Goal: Transaction & Acquisition: Purchase product/service

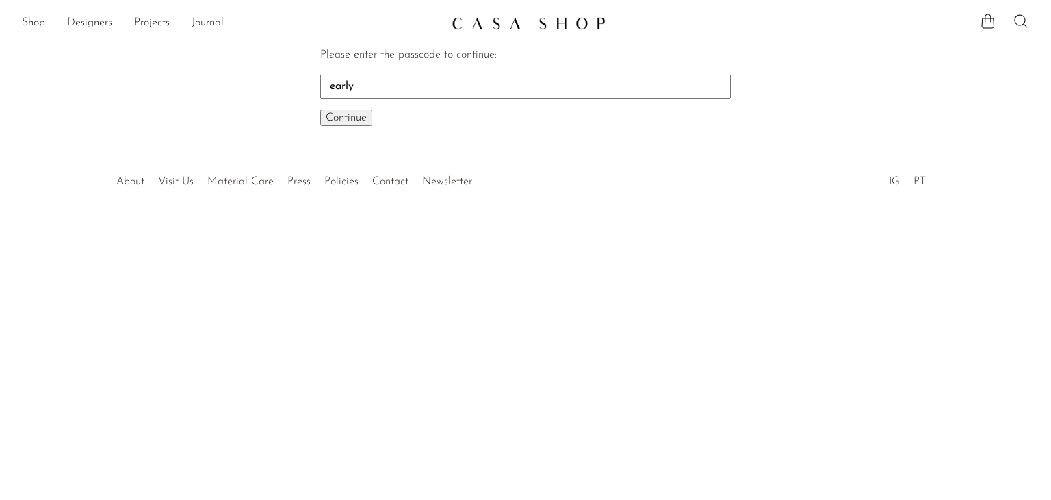
type input "early"
click at [355, 116] on span "Continue" at bounding box center [346, 117] width 41 height 11
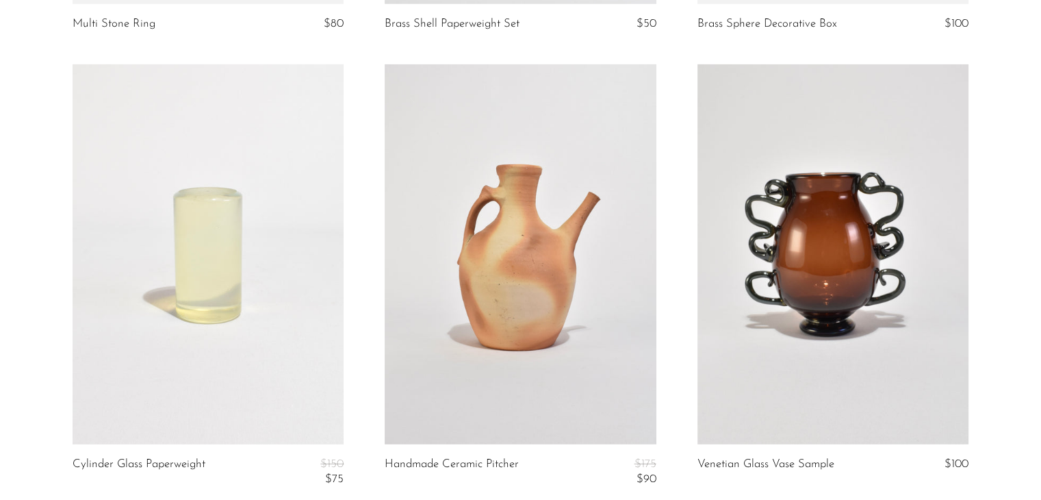
scroll to position [4072, 0]
drag, startPoint x: 1012, startPoint y: 264, endPoint x: 1019, endPoint y: 222, distance: 41.8
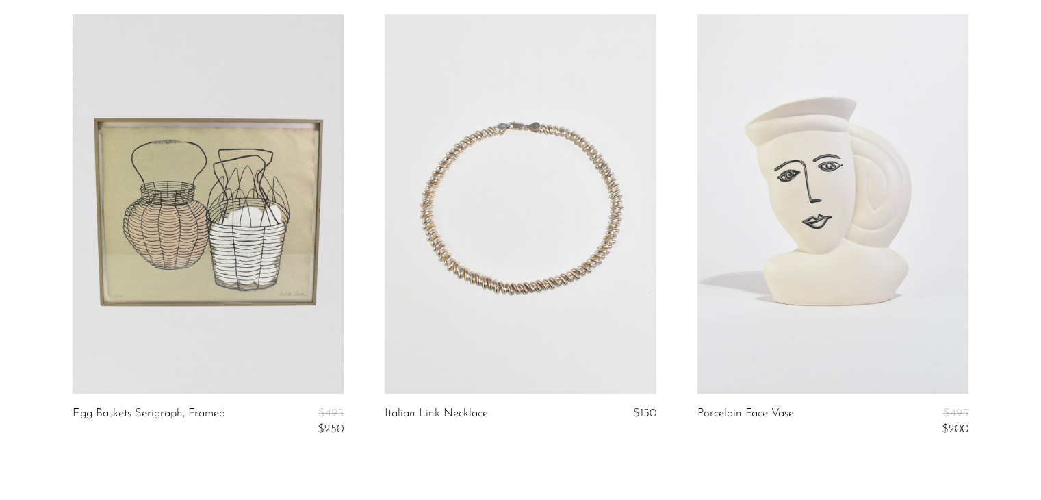
scroll to position [5033, 0]
click at [552, 256] on link at bounding box center [520, 204] width 271 height 380
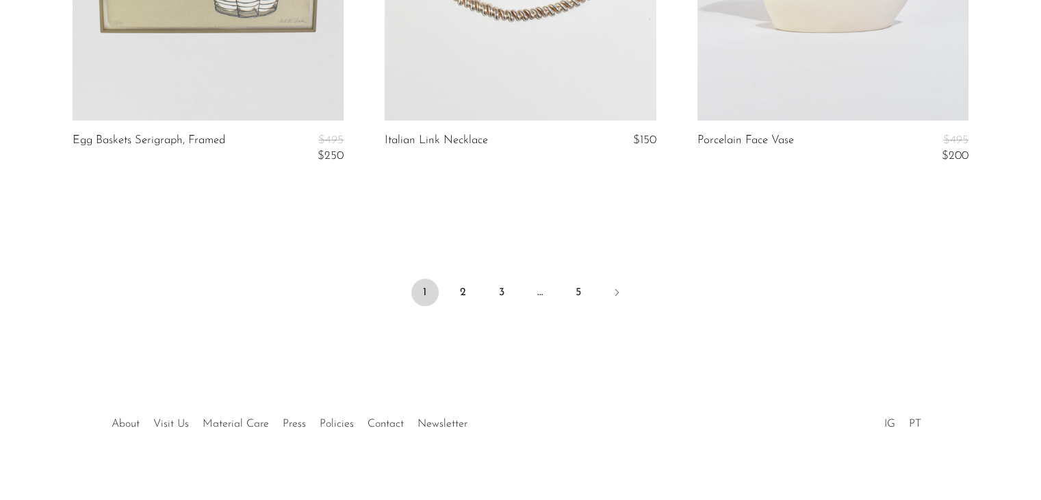
scroll to position [5309, 0]
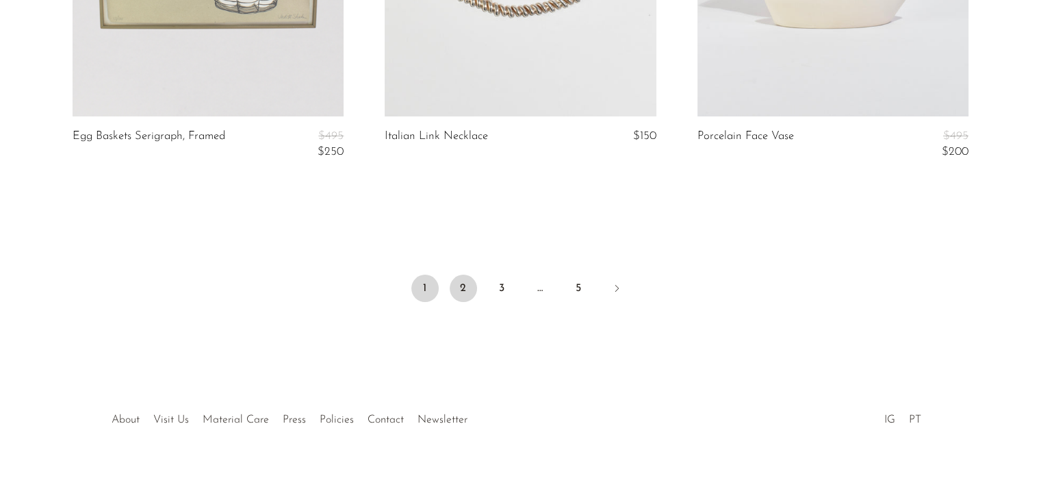
click at [470, 291] on link "2" at bounding box center [463, 288] width 27 height 27
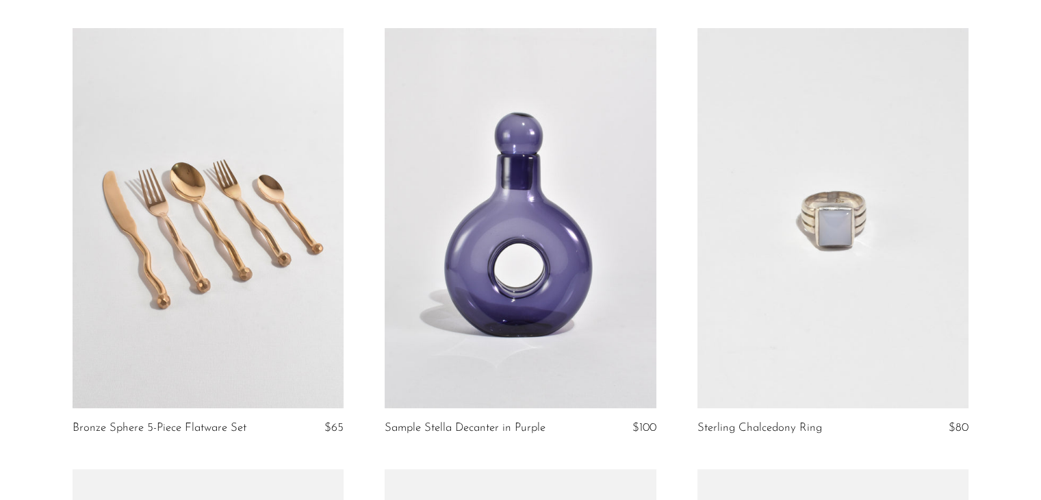
scroll to position [556, 0]
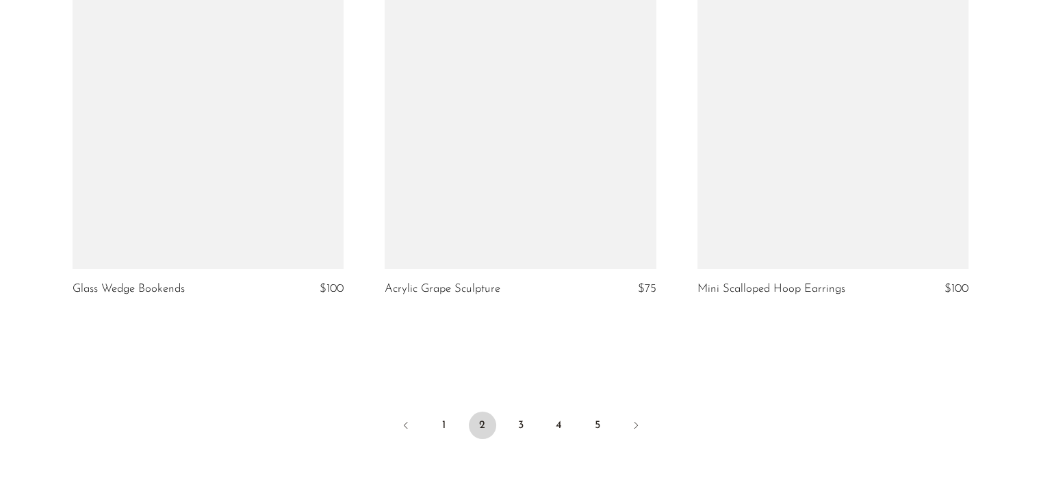
scroll to position [5246, 0]
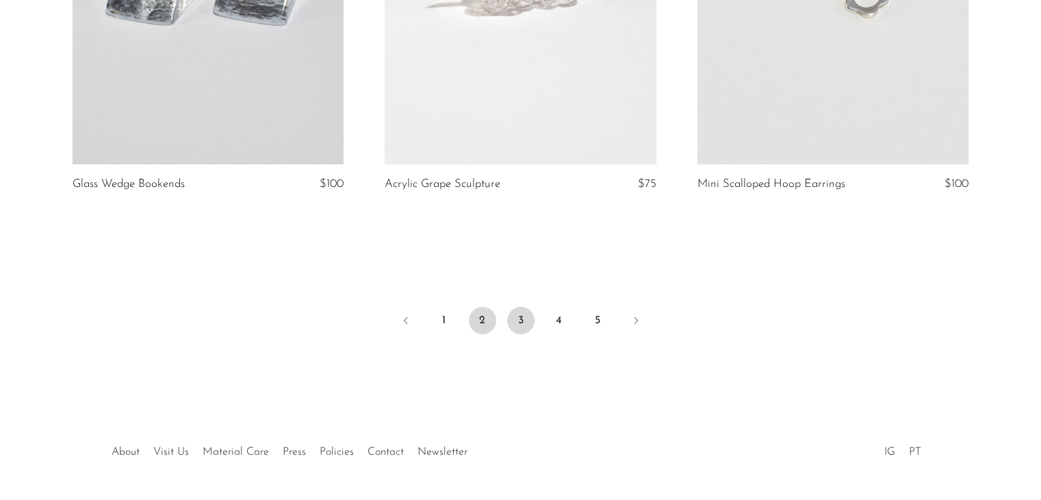
click at [520, 329] on link "3" at bounding box center [520, 320] width 27 height 27
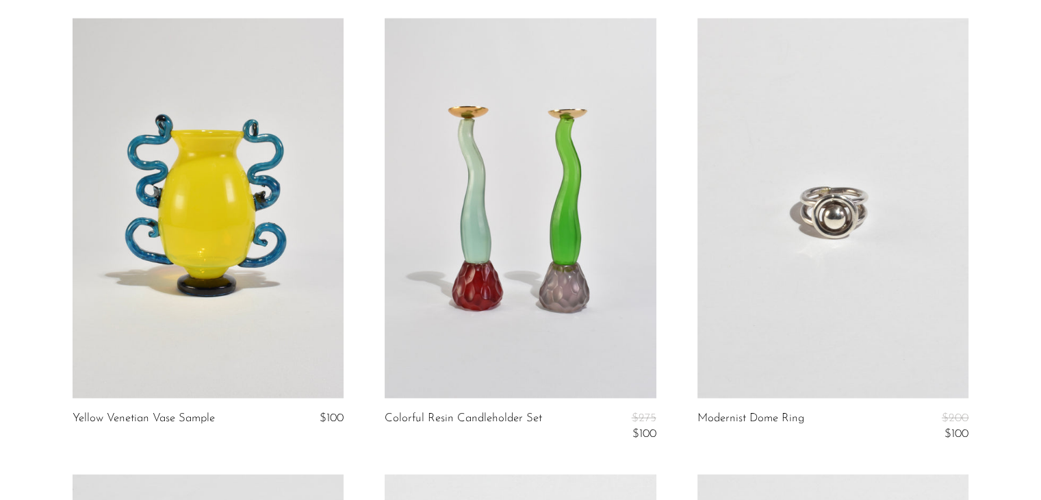
scroll to position [2826, 0]
click at [1010, 237] on section "Postmodern Ceramic Box $295 $175 Sunburst Mirror $190 $100 Eudald Serra $75 $50…" at bounding box center [520, 26] width 1041 height 5453
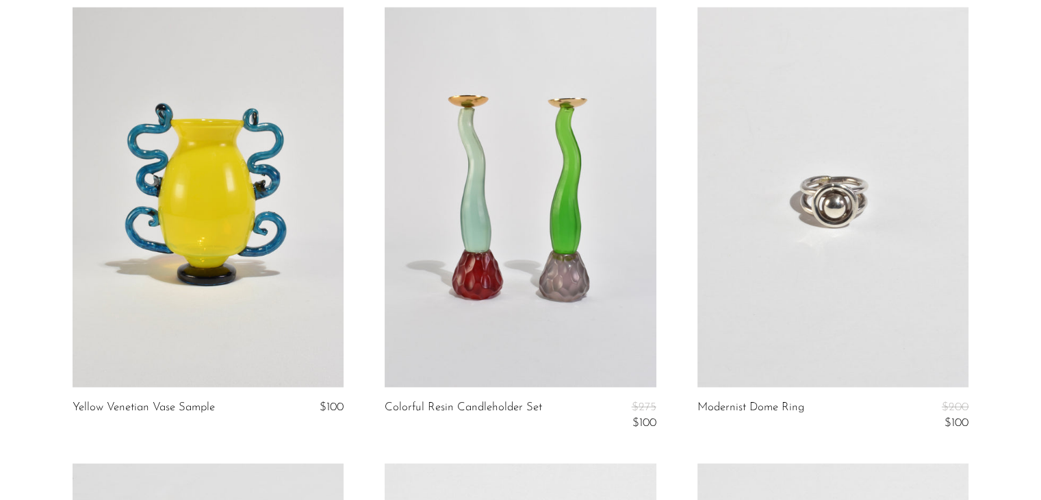
scroll to position [2839, 0]
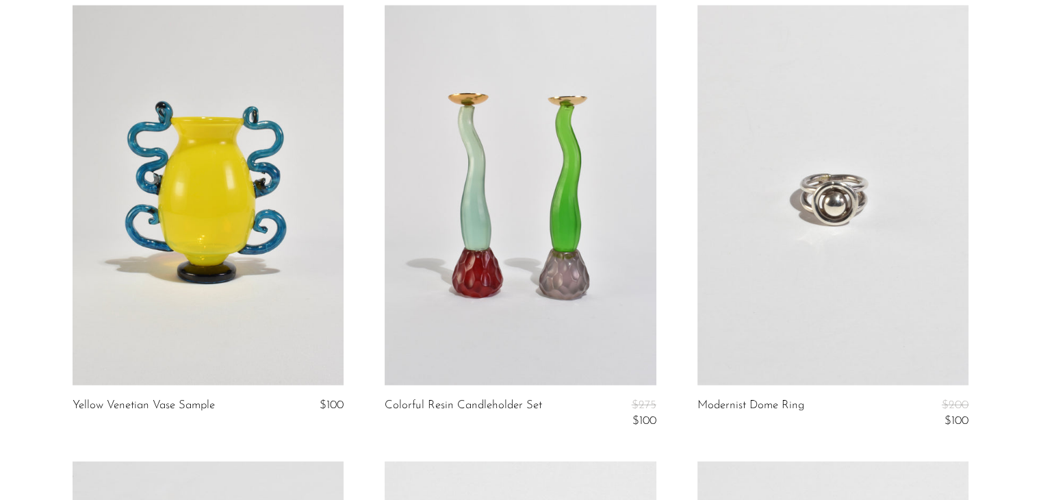
click at [1013, 227] on section "Postmodern Ceramic Box $295 $175 Sunburst Mirror $190 $100 Eudald Serra $75 $50…" at bounding box center [520, 13] width 1041 height 5453
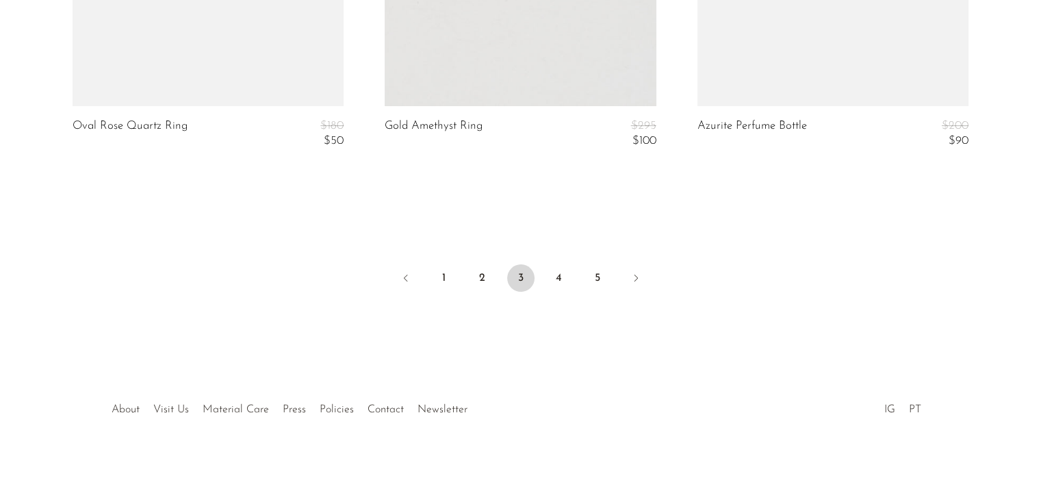
scroll to position [5397, 0]
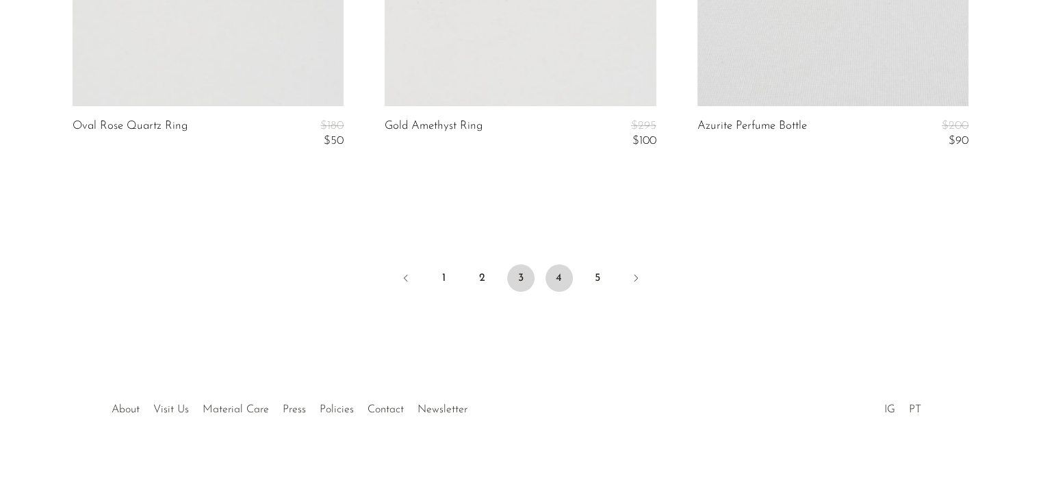
click at [559, 279] on link "4" at bounding box center [559, 277] width 27 height 27
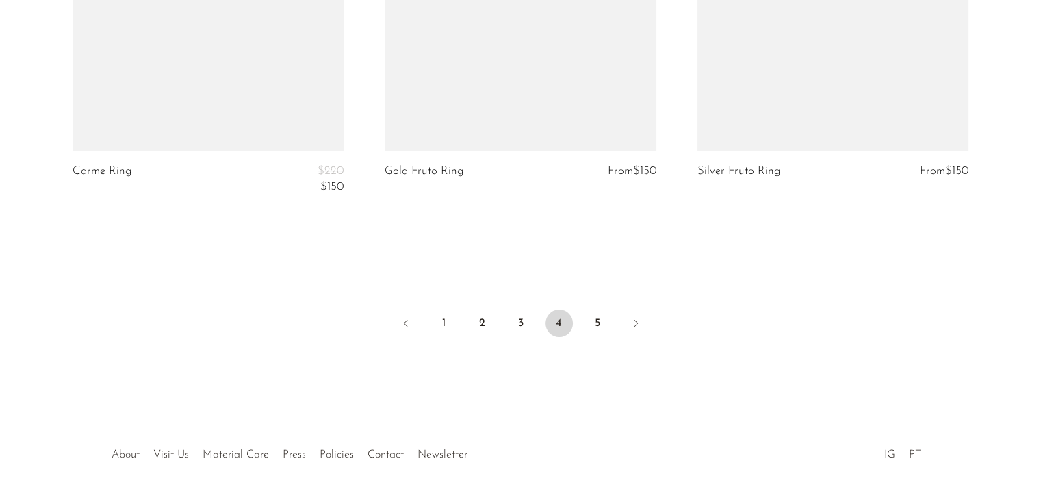
scroll to position [5413, 0]
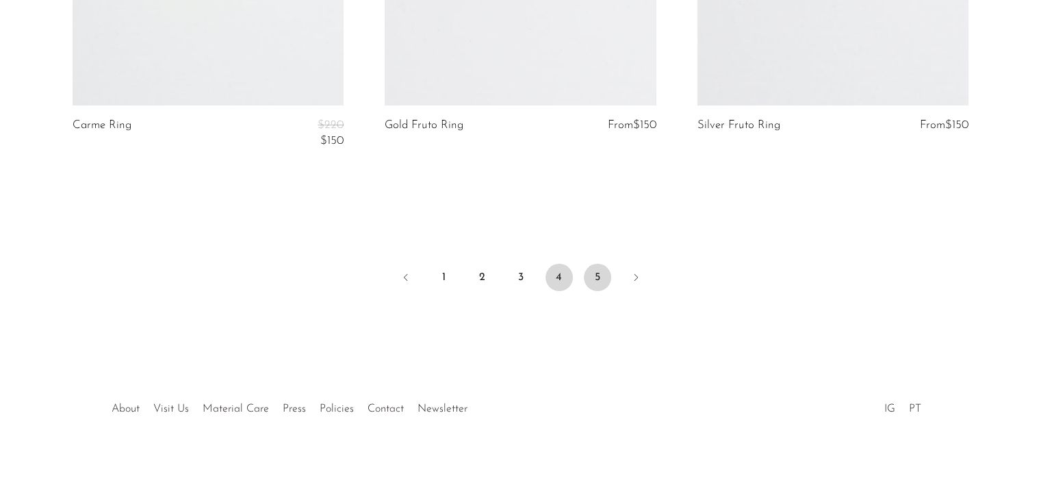
click at [584, 276] on link "5" at bounding box center [597, 277] width 27 height 27
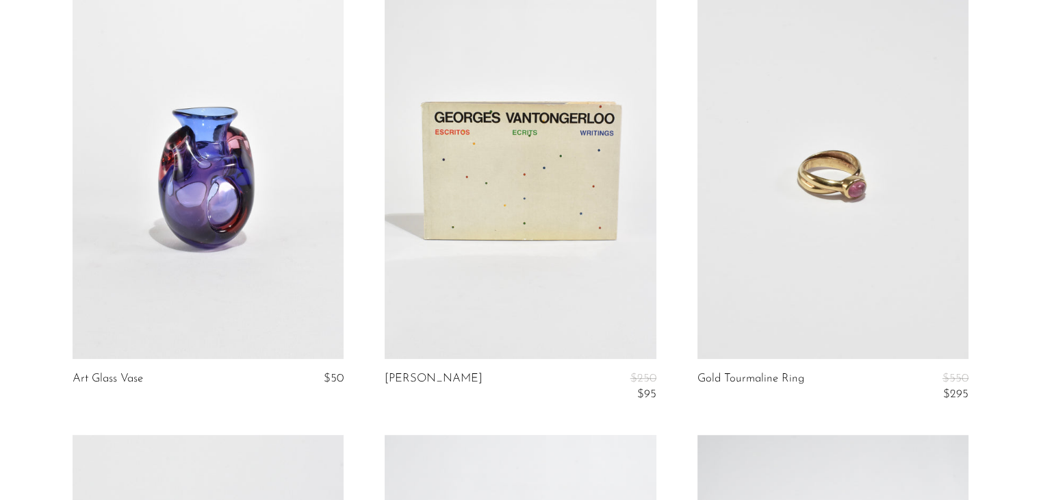
scroll to position [605, 0]
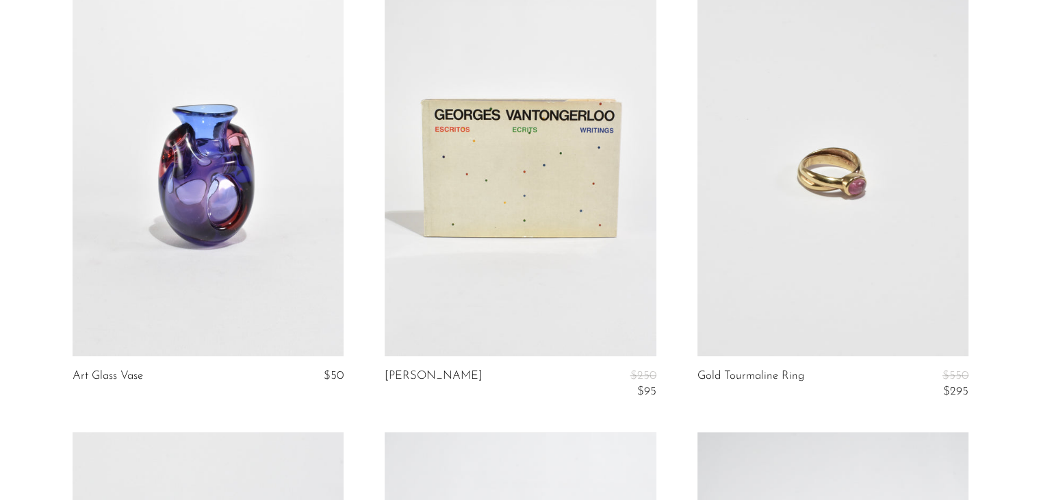
click at [886, 248] on link at bounding box center [833, 166] width 271 height 380
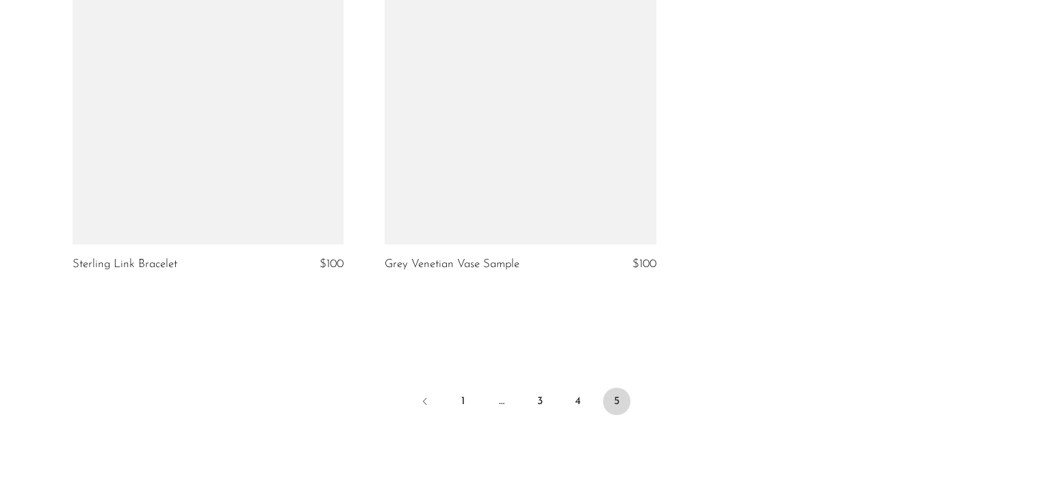
scroll to position [4814, 0]
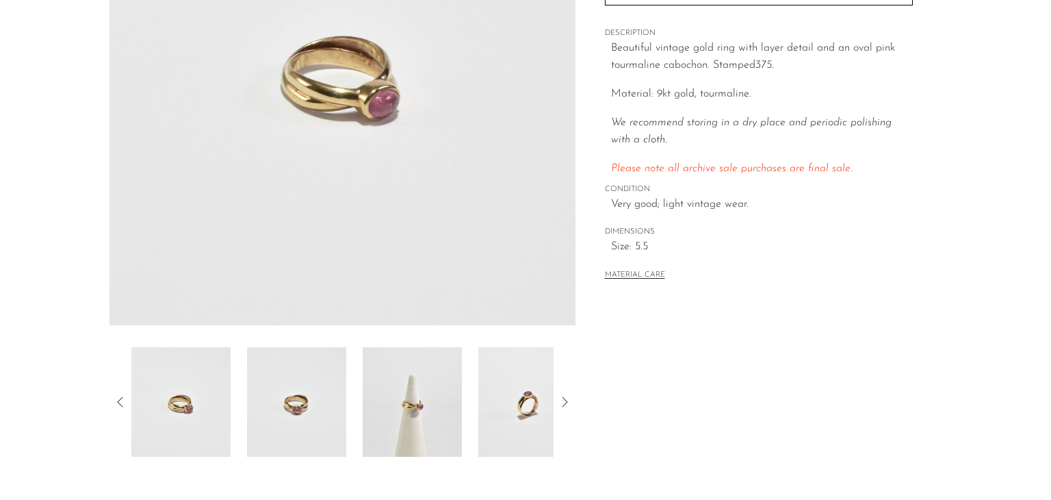
scroll to position [252, 0]
click at [416, 419] on img at bounding box center [412, 401] width 99 height 110
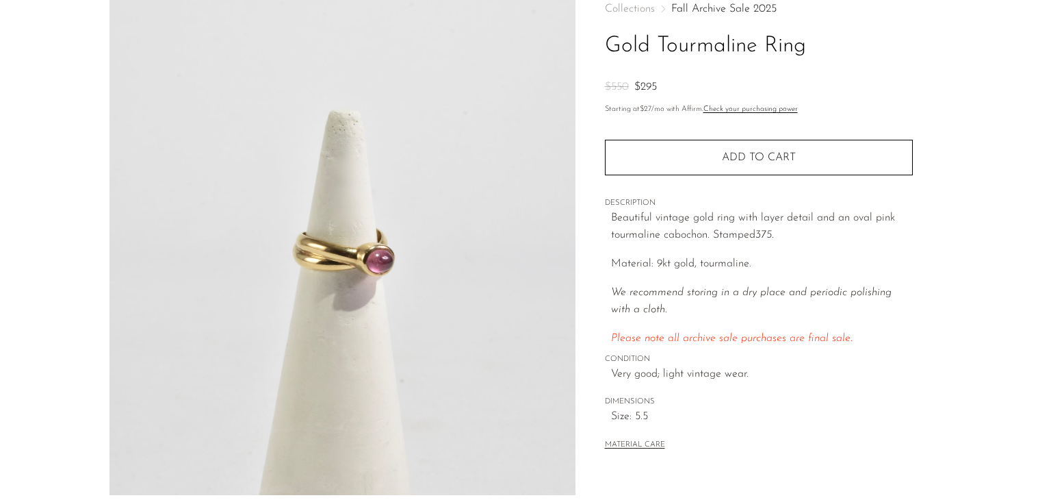
scroll to position [90, 0]
